Goal: Transaction & Acquisition: Purchase product/service

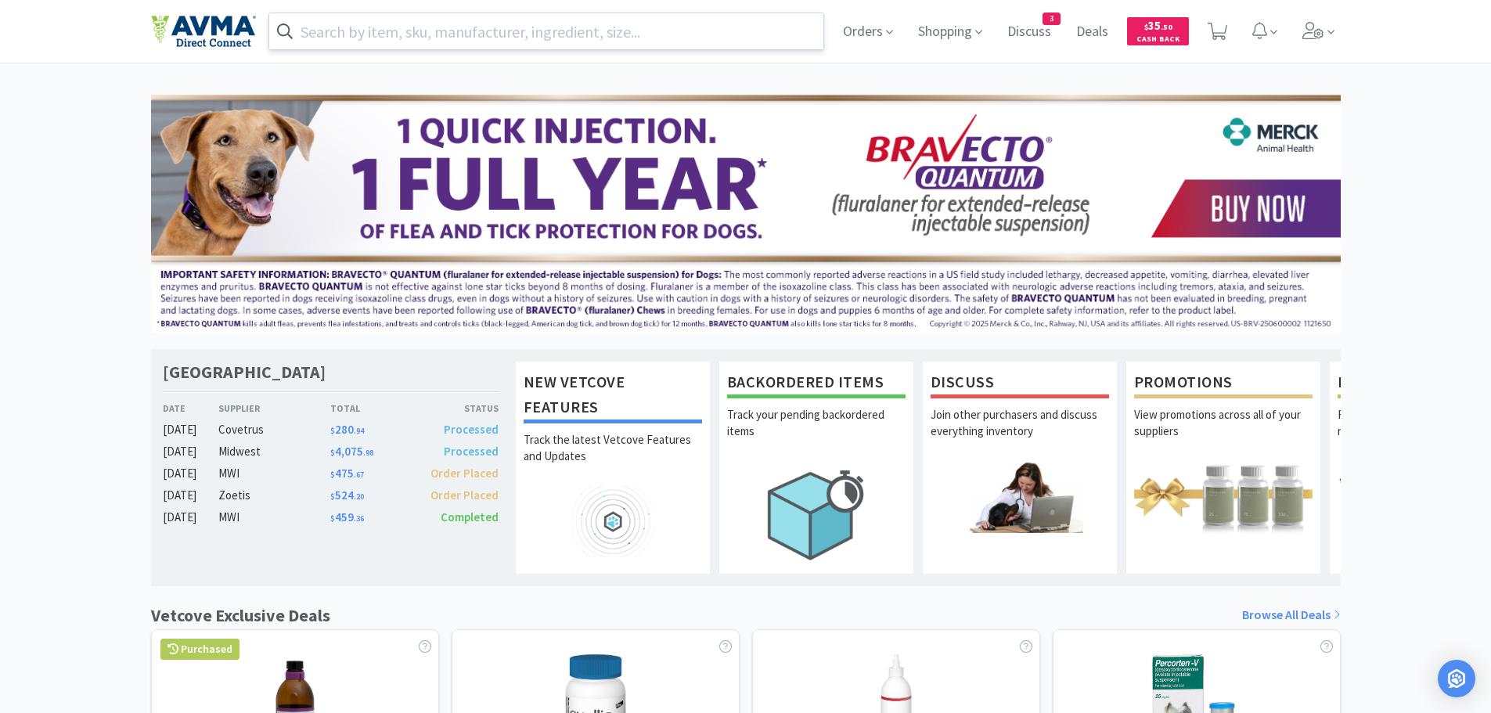
click at [328, 30] on input "text" at bounding box center [546, 31] width 555 height 36
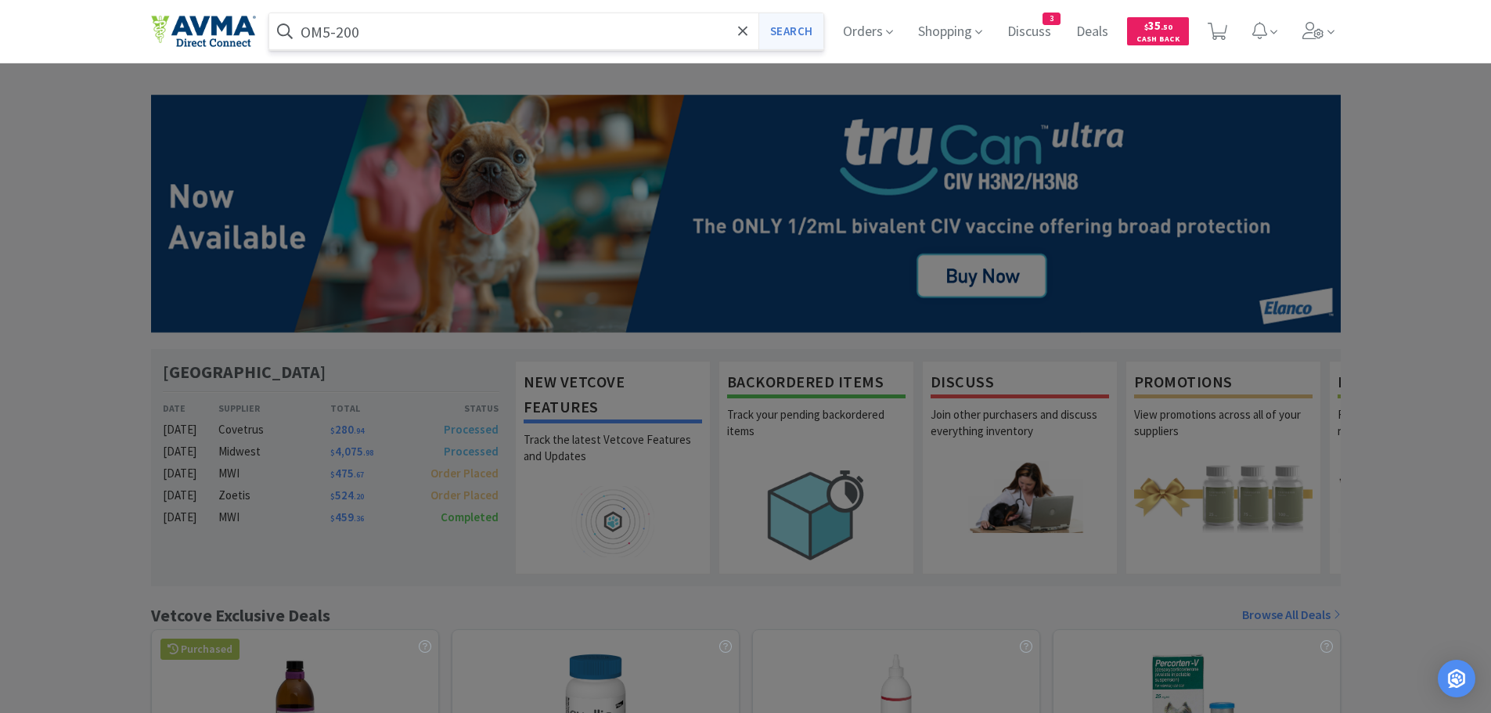
type input "OM5-200"
click at [780, 36] on button "Search" at bounding box center [791, 31] width 65 height 36
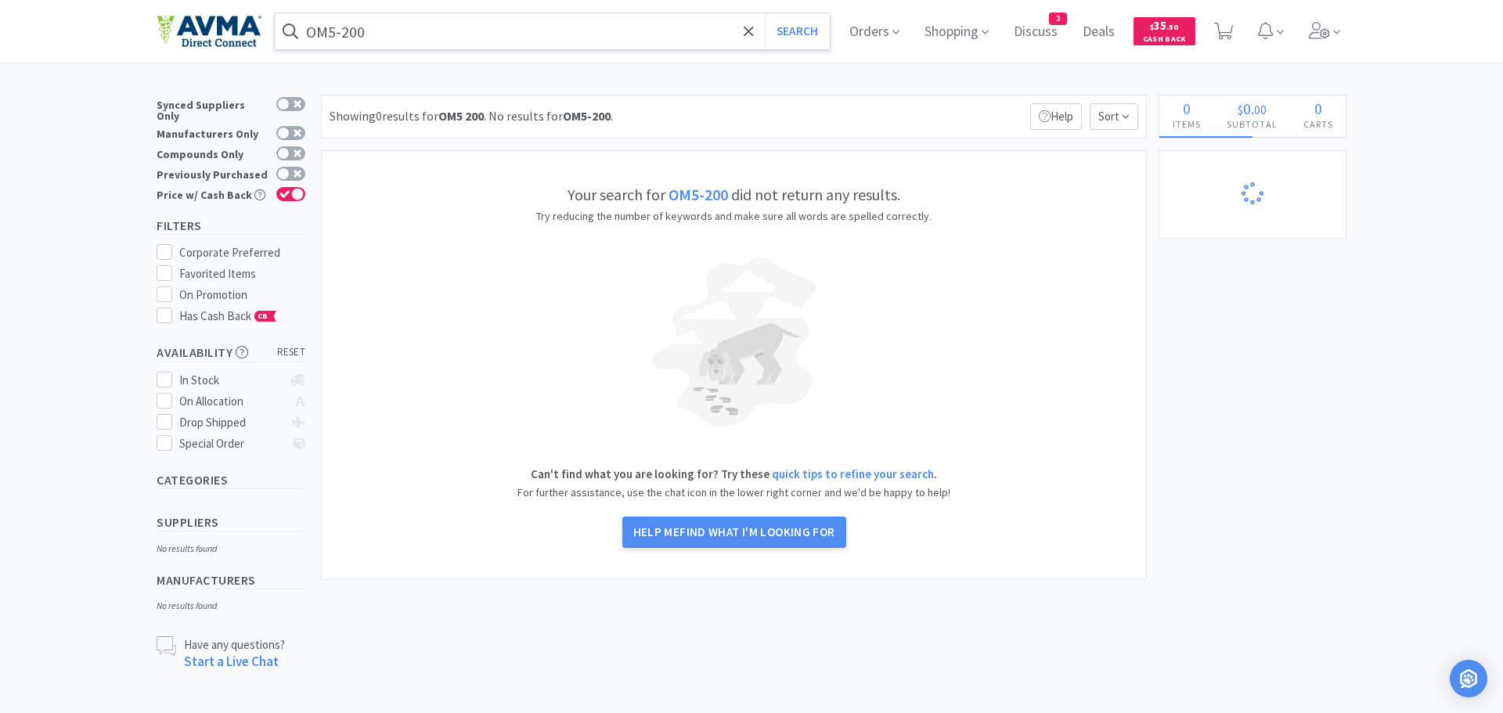
click at [459, 32] on input "OM5-200" at bounding box center [552, 31] width 555 height 36
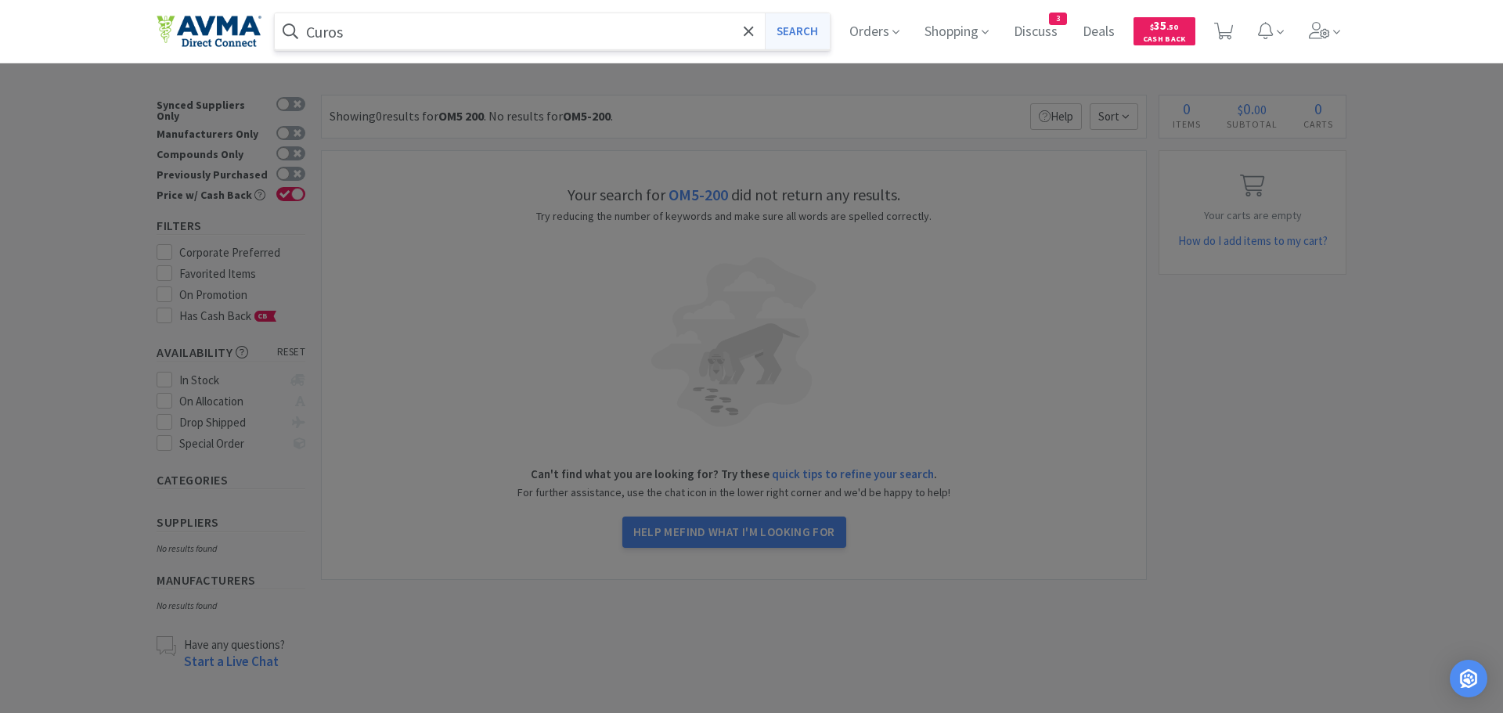
type input "Curos"
click at [806, 33] on button "Search" at bounding box center [797, 31] width 65 height 36
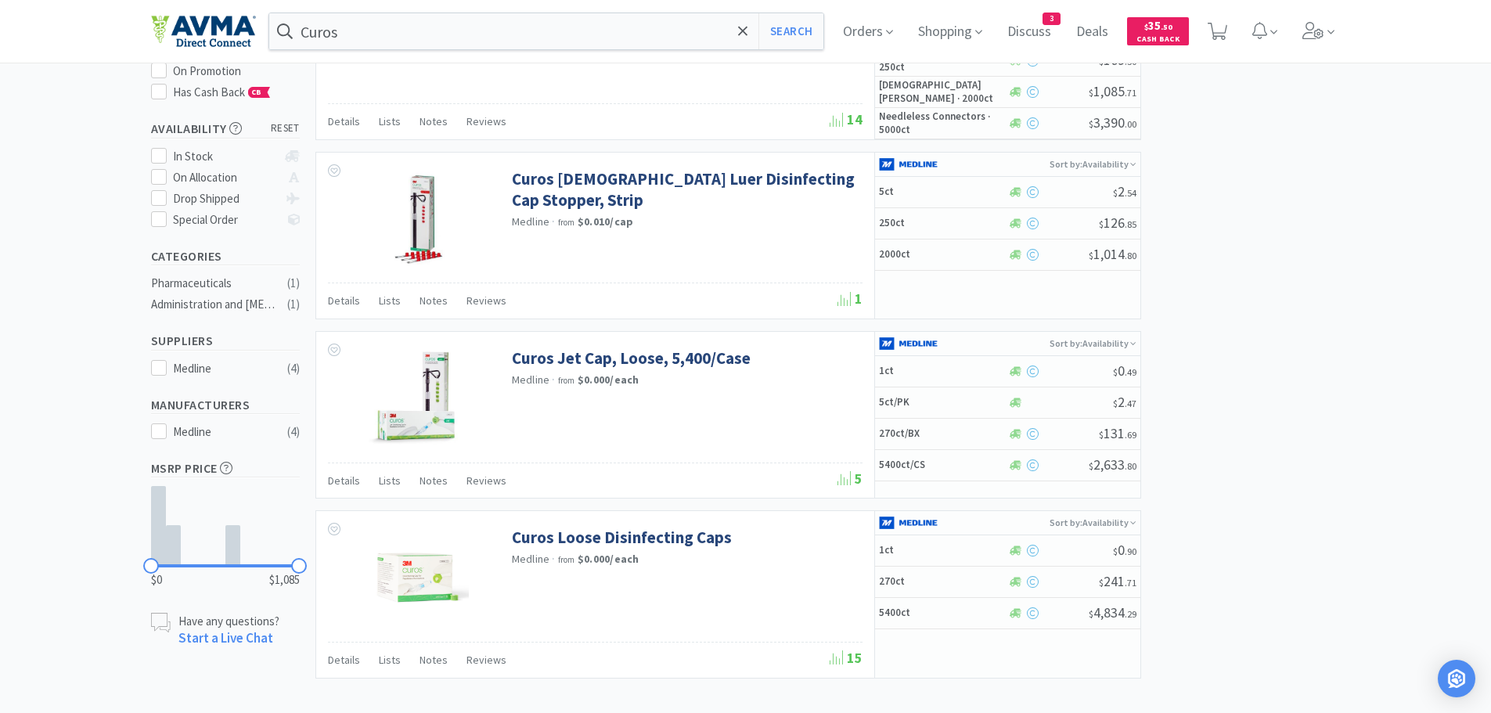
scroll to position [261, 0]
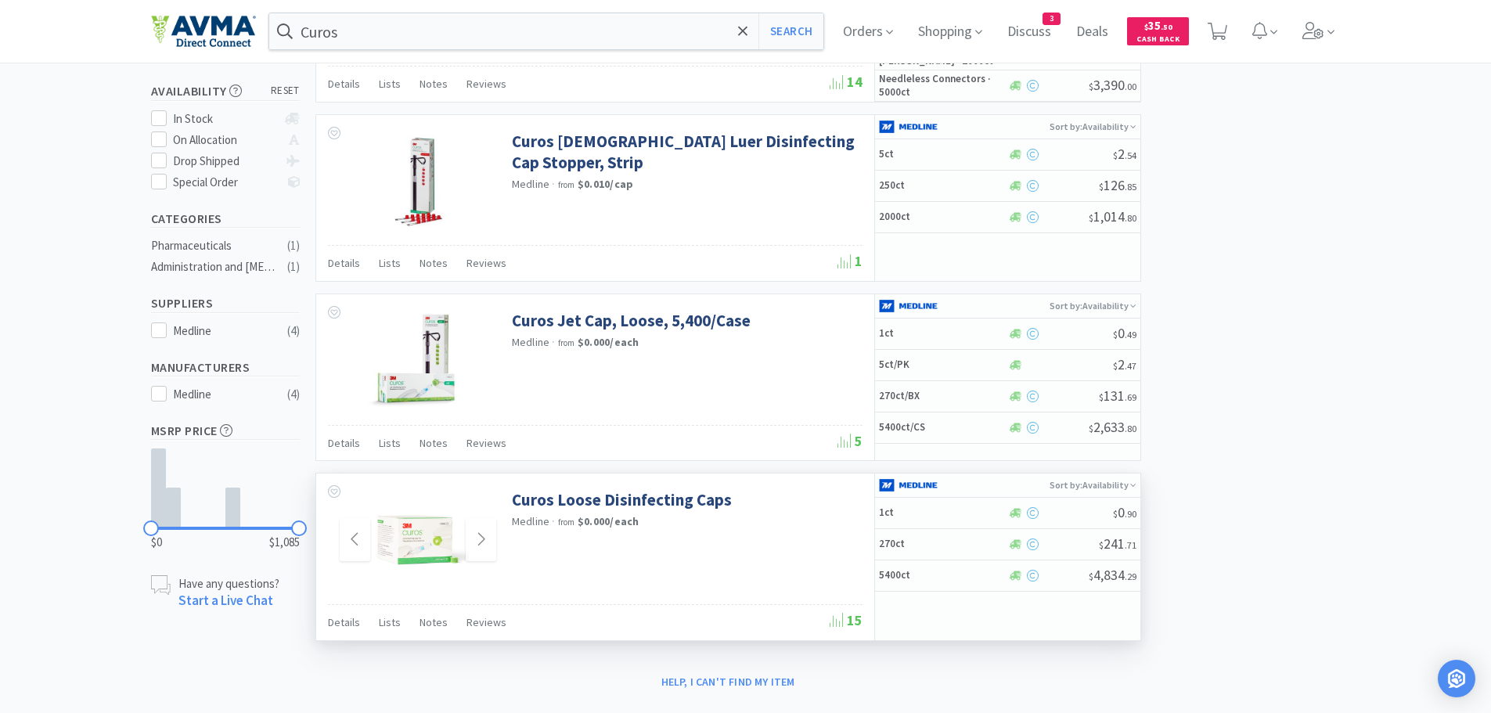
click at [421, 547] on img at bounding box center [418, 540] width 102 height 102
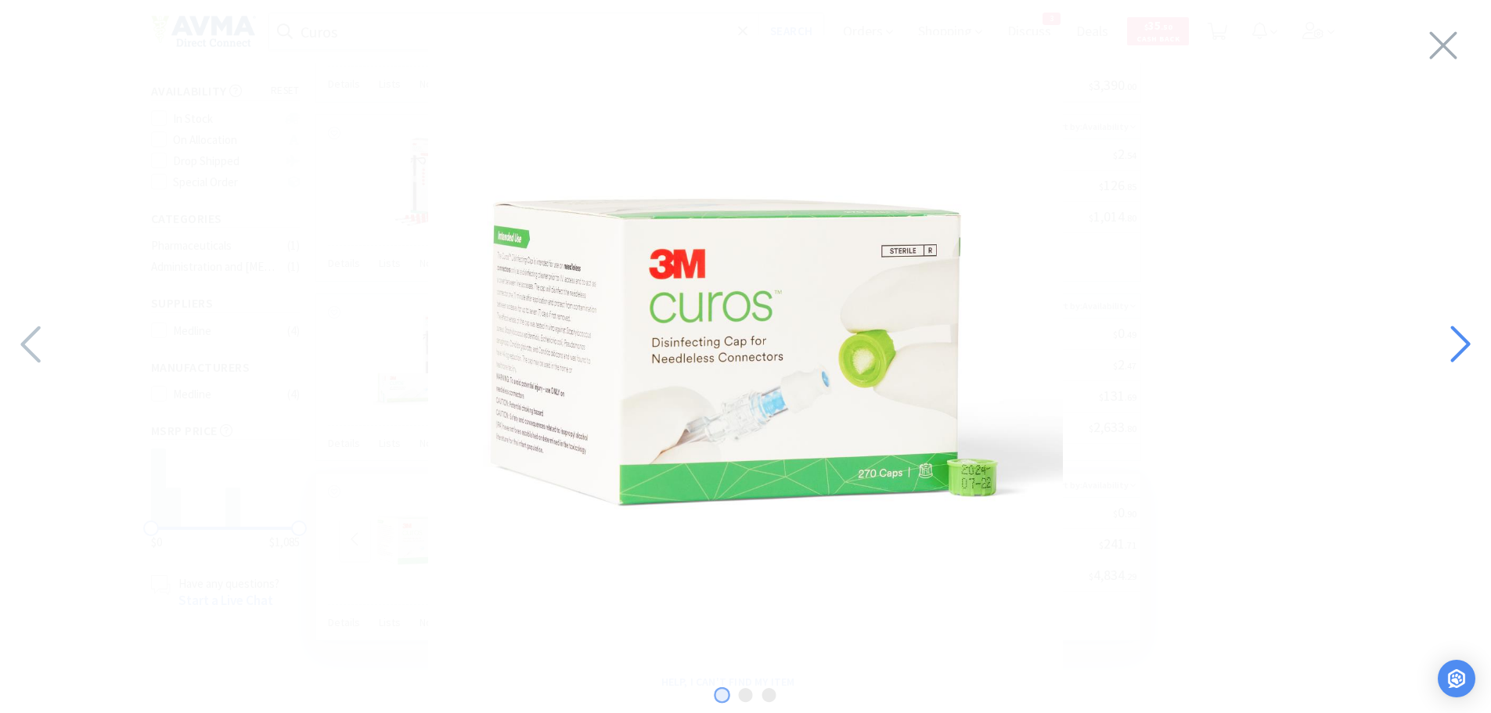
click at [1468, 333] on icon at bounding box center [1460, 344] width 34 height 53
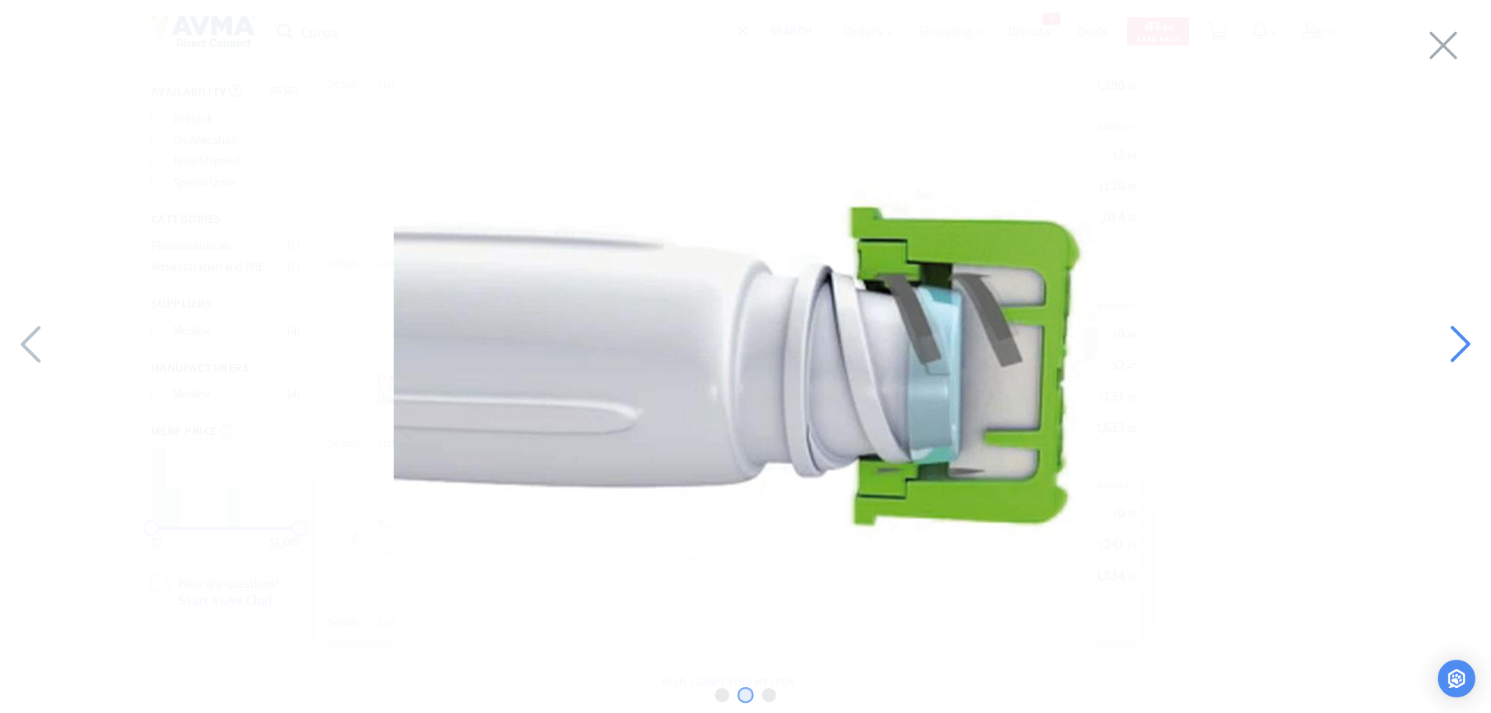
click at [1468, 333] on icon at bounding box center [1460, 344] width 34 height 53
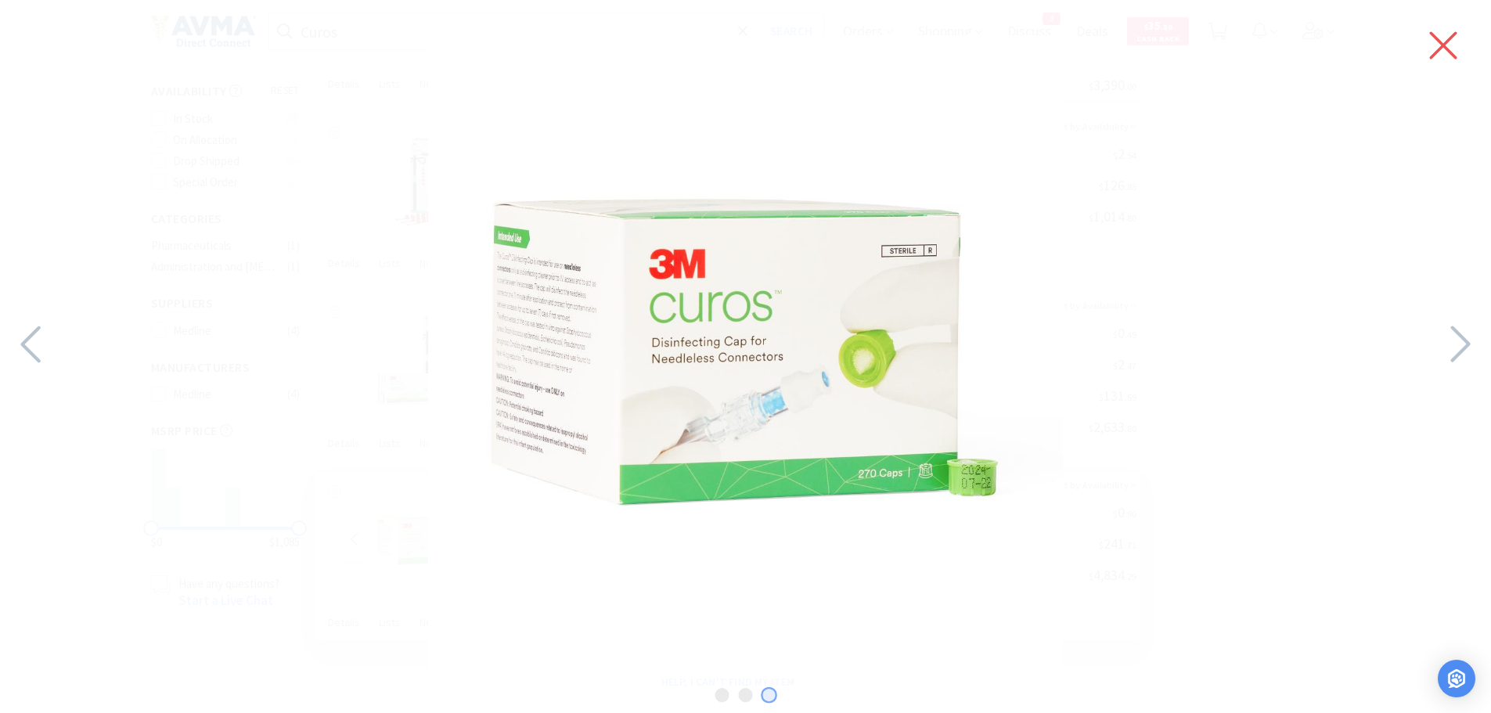
click at [1436, 54] on icon at bounding box center [1443, 45] width 27 height 27
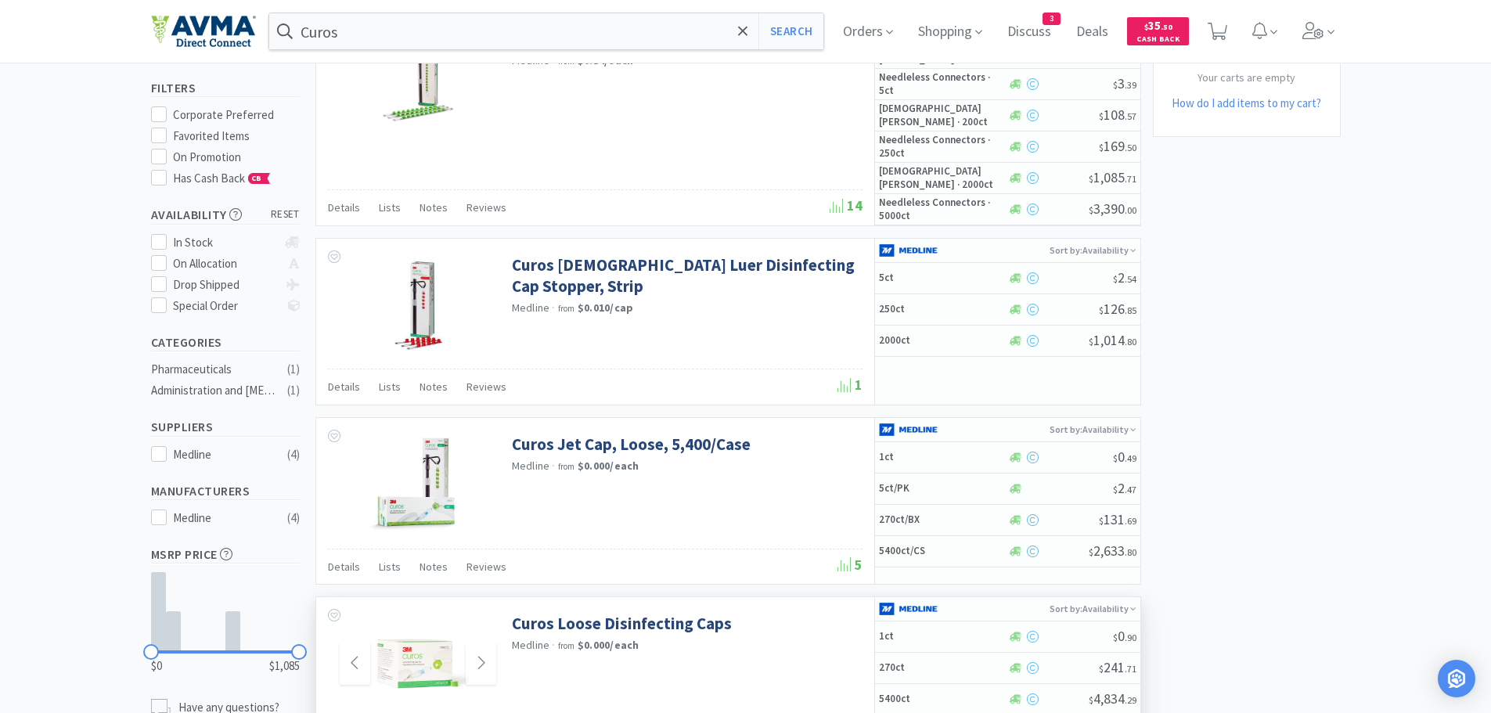
scroll to position [0, 0]
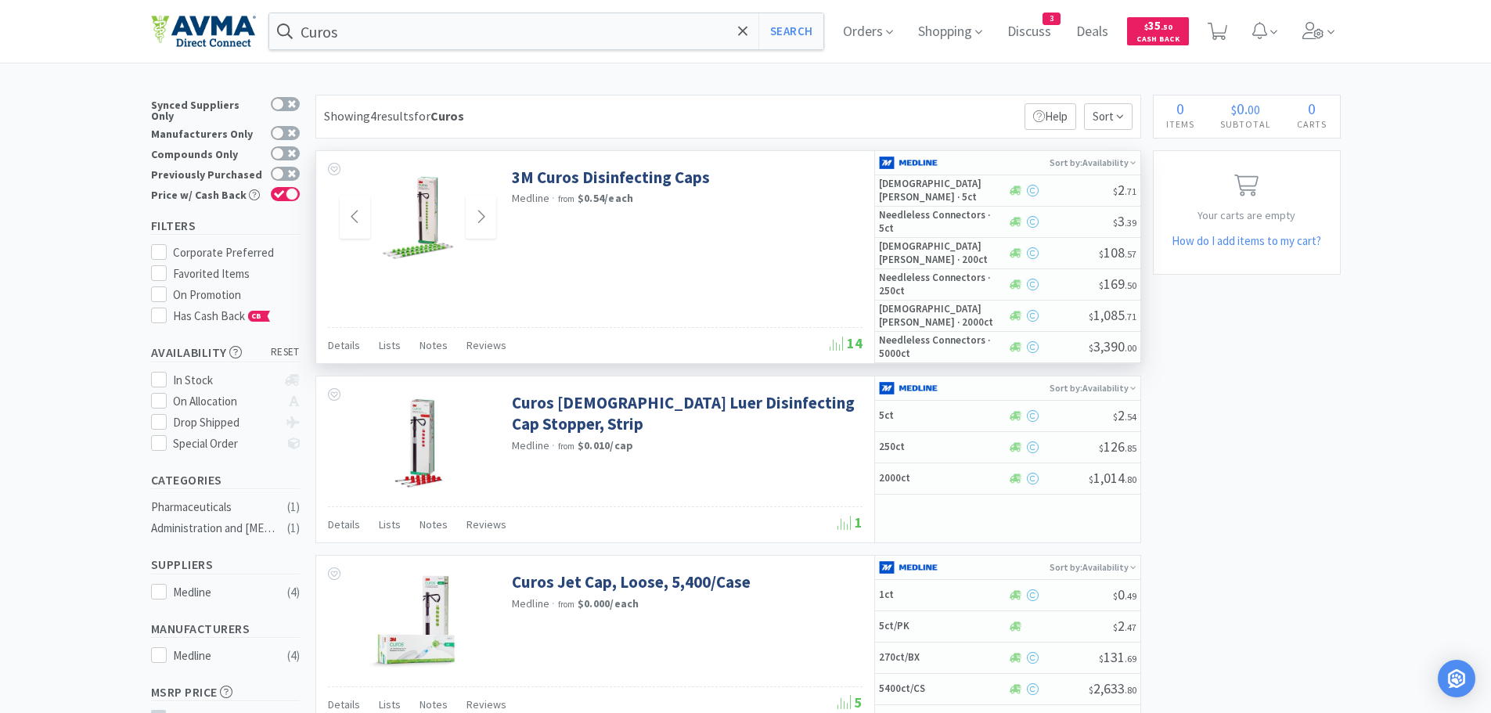
click at [423, 254] on img at bounding box center [418, 218] width 102 height 102
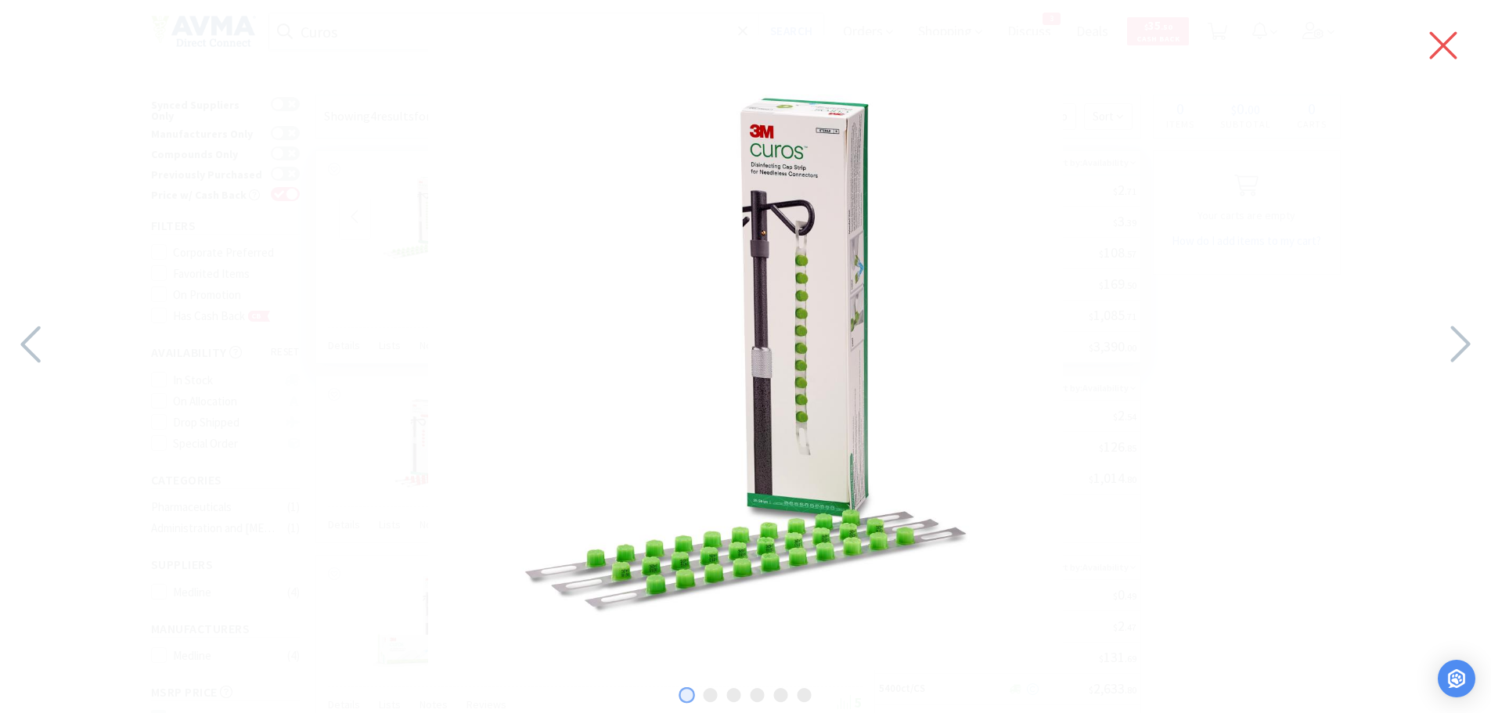
click at [1433, 39] on icon at bounding box center [1443, 45] width 33 height 44
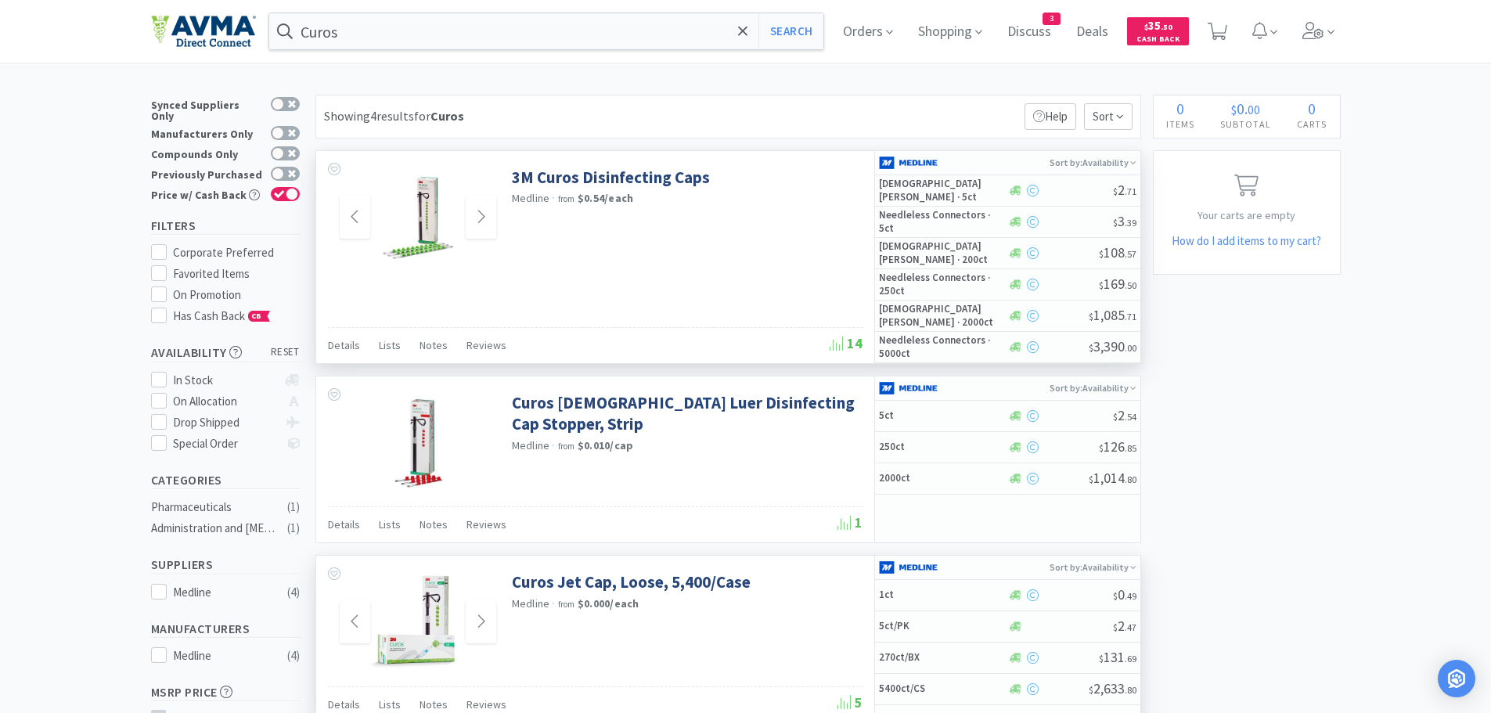
click at [436, 651] on img at bounding box center [418, 622] width 114 height 102
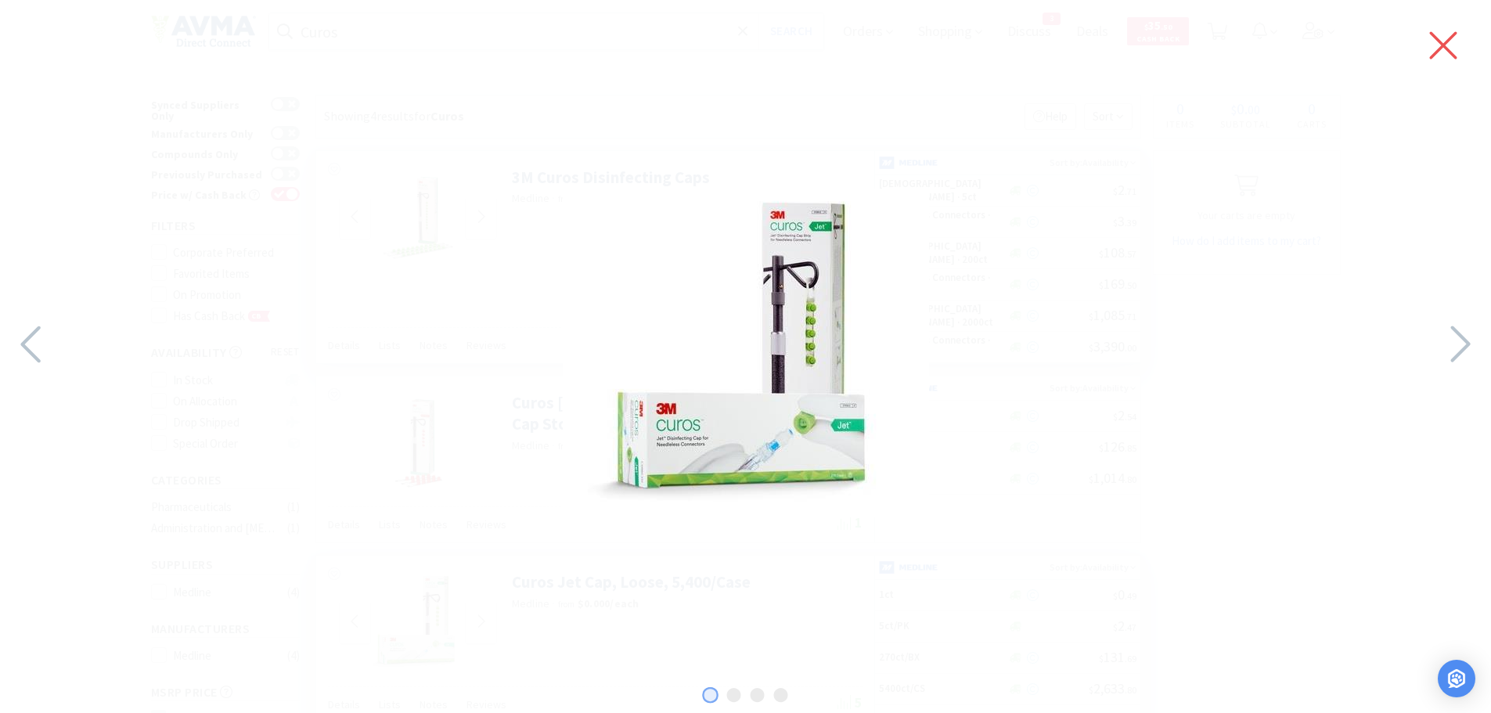
click at [1441, 43] on icon at bounding box center [1443, 45] width 27 height 27
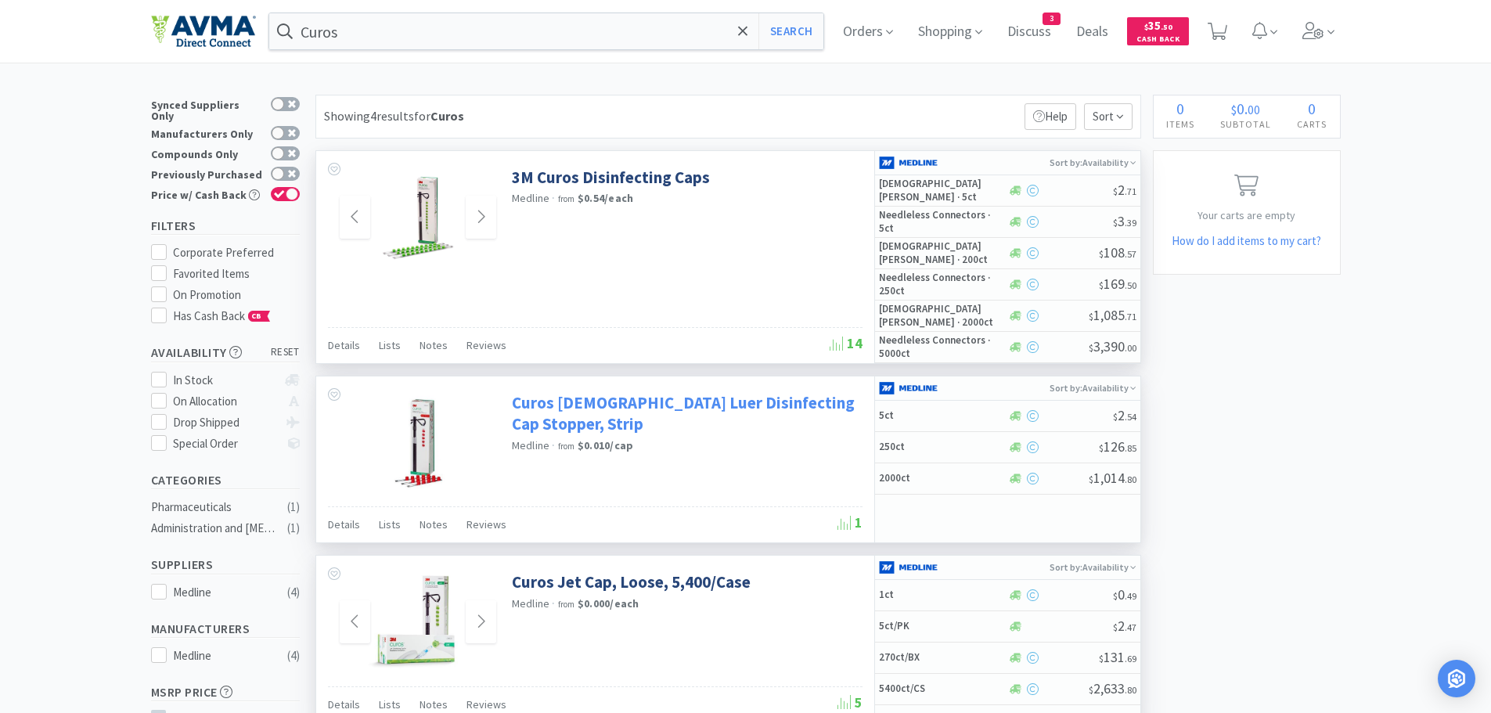
click at [652, 402] on link "Curos [DEMOGRAPHIC_DATA] Luer Disinfecting Cap Stopper, Strip" at bounding box center [685, 413] width 347 height 43
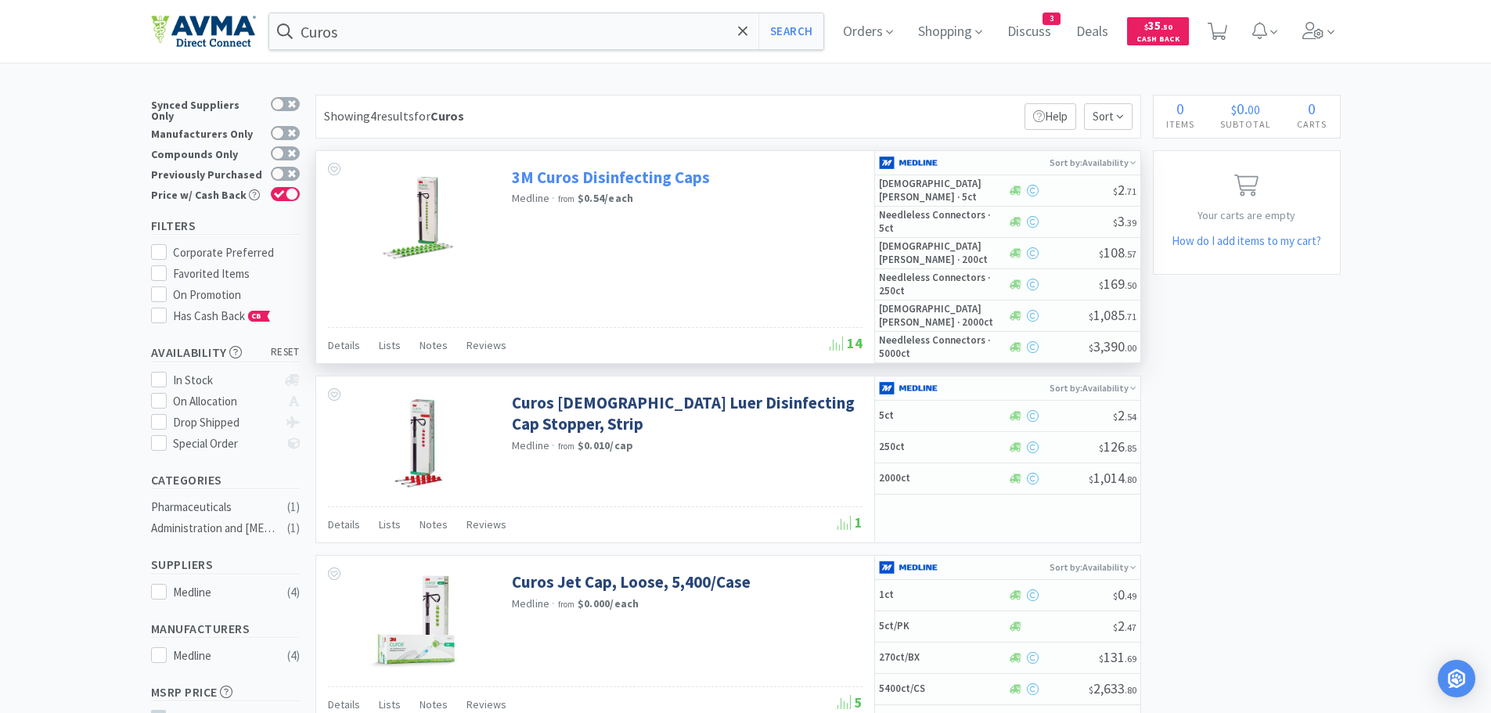
click at [585, 182] on link "3M Curos Disinfecting Caps" at bounding box center [611, 177] width 198 height 21
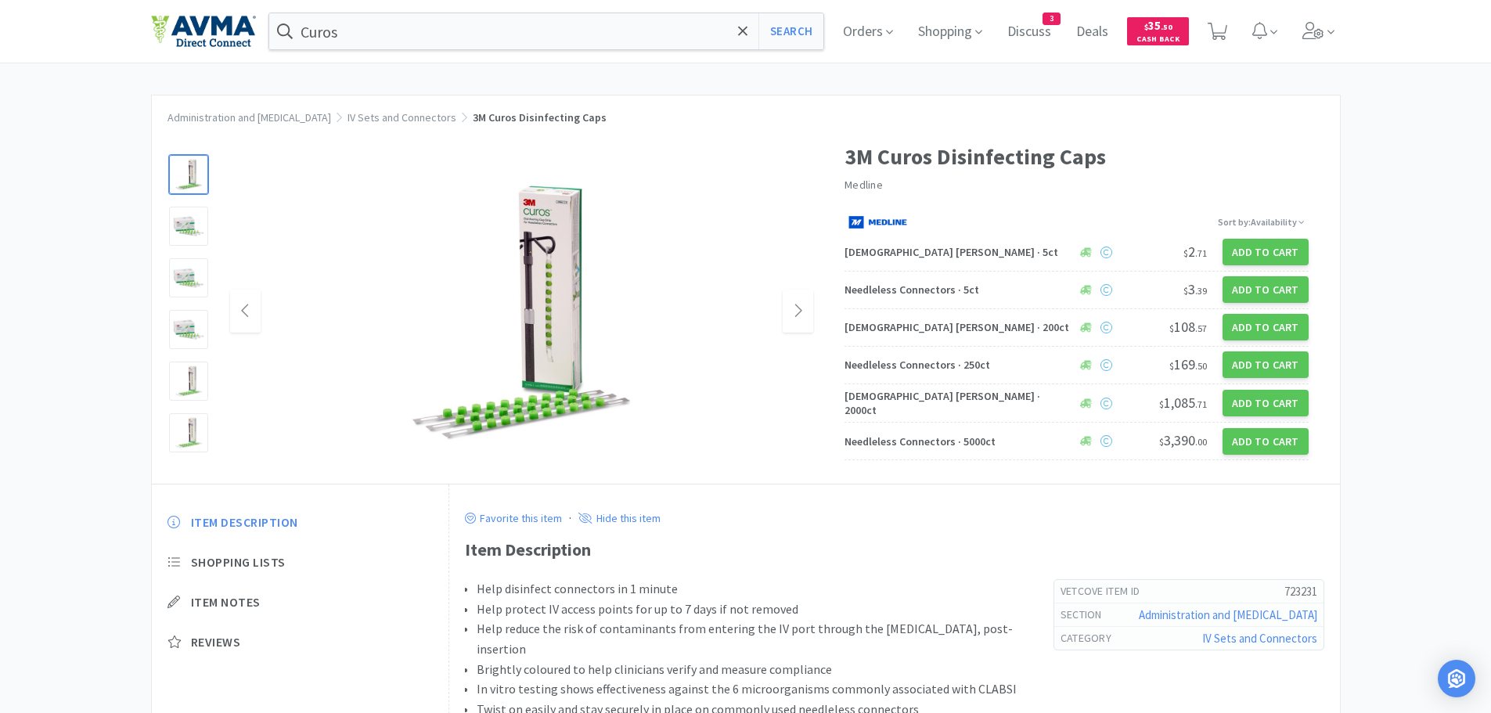
click at [535, 425] on img at bounding box center [521, 311] width 313 height 313
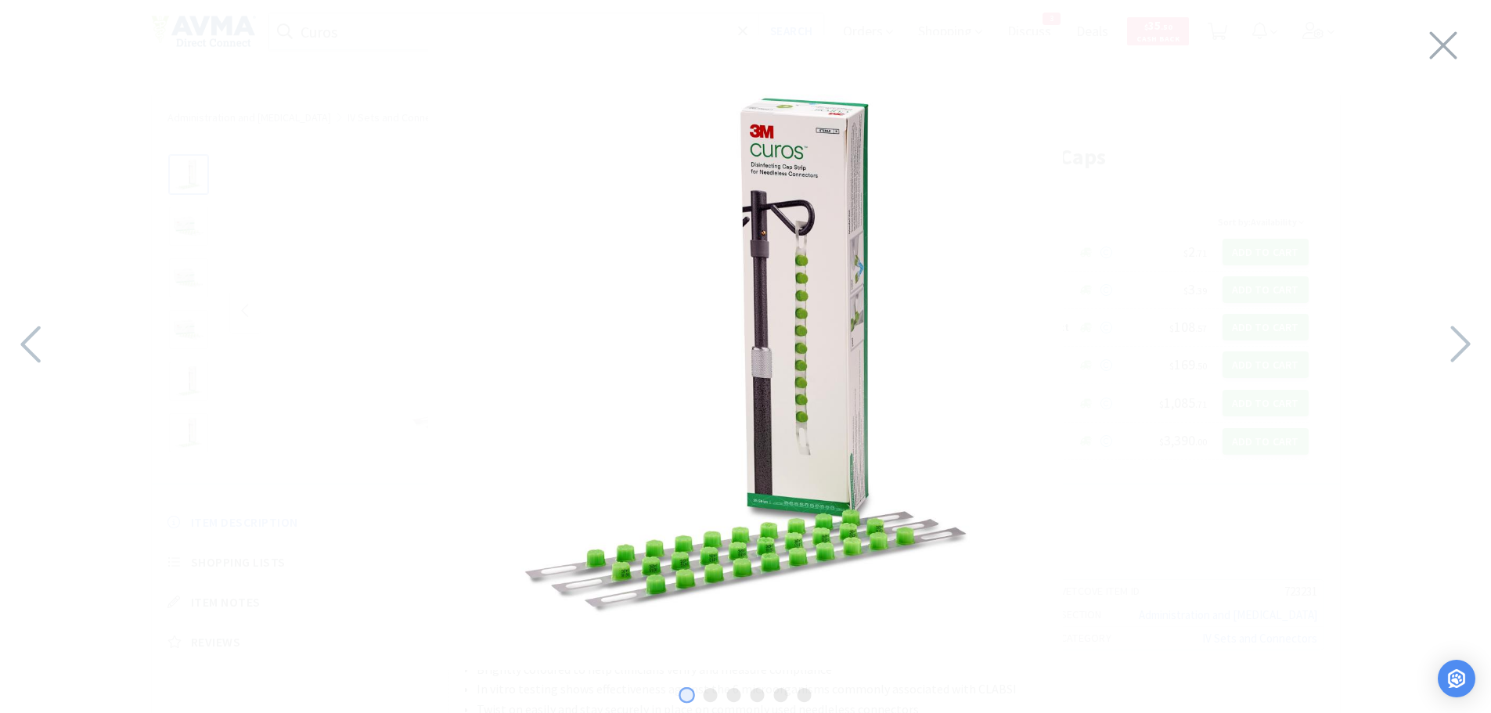
click at [813, 536] on img at bounding box center [745, 352] width 635 height 635
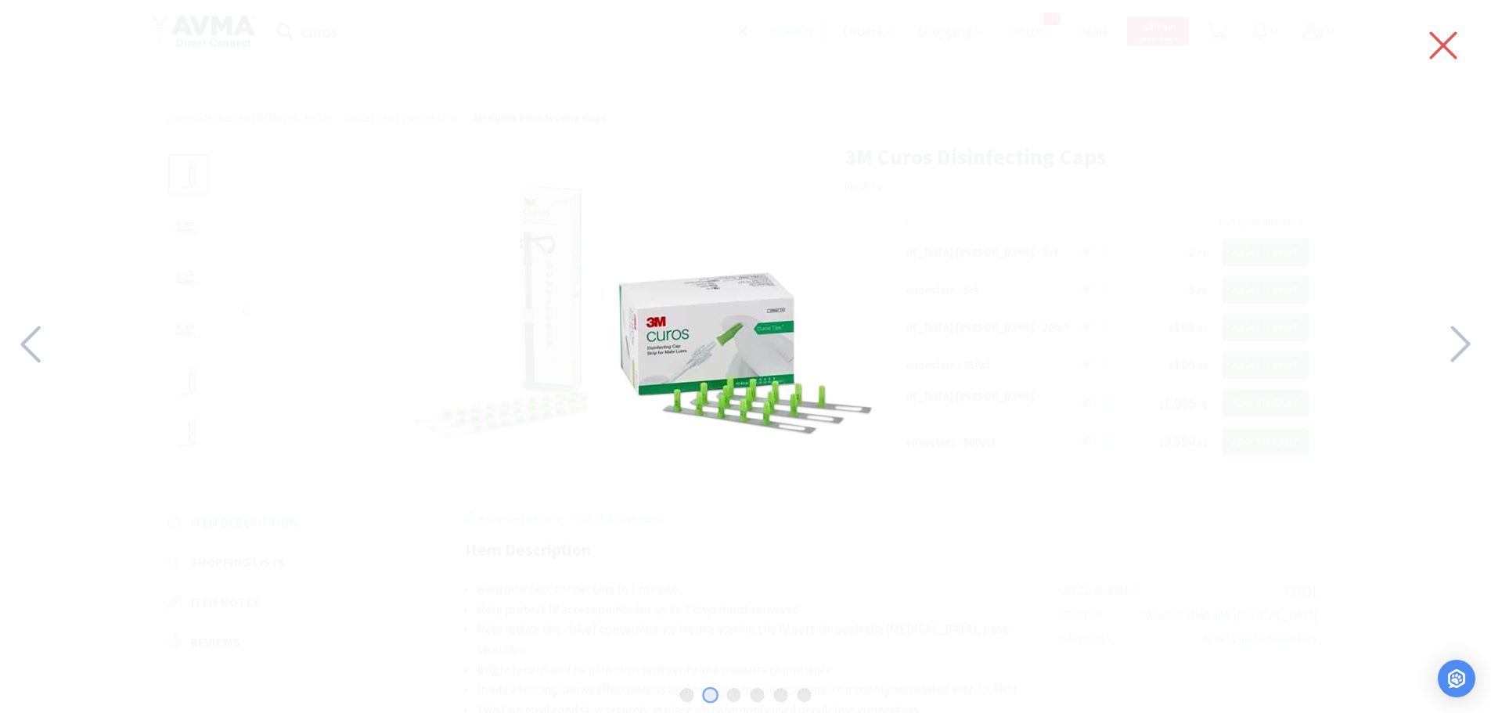
click at [1436, 45] on icon at bounding box center [1443, 45] width 33 height 44
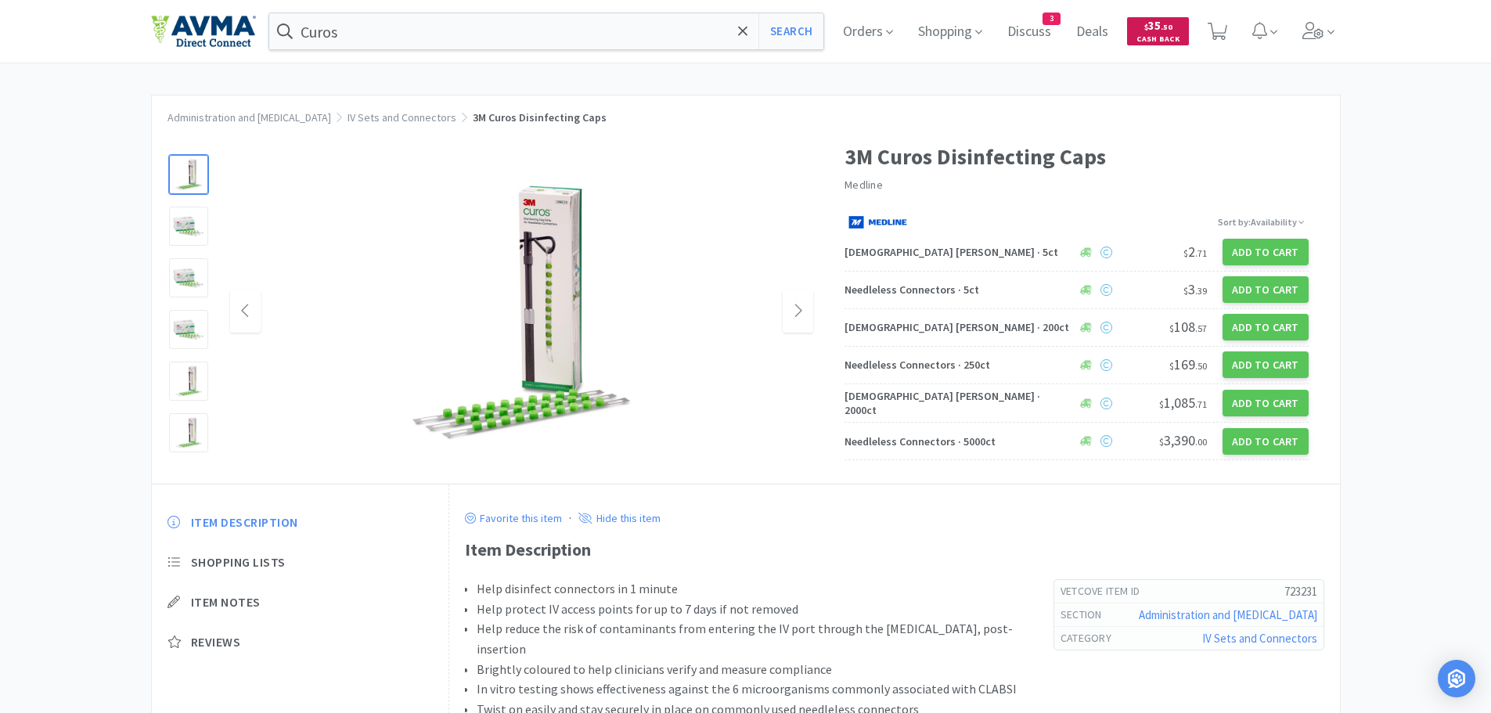
click at [1166, 31] on span "$ 35 . 50" at bounding box center [1158, 25] width 28 height 15
